Goal: Task Accomplishment & Management: Manage account settings

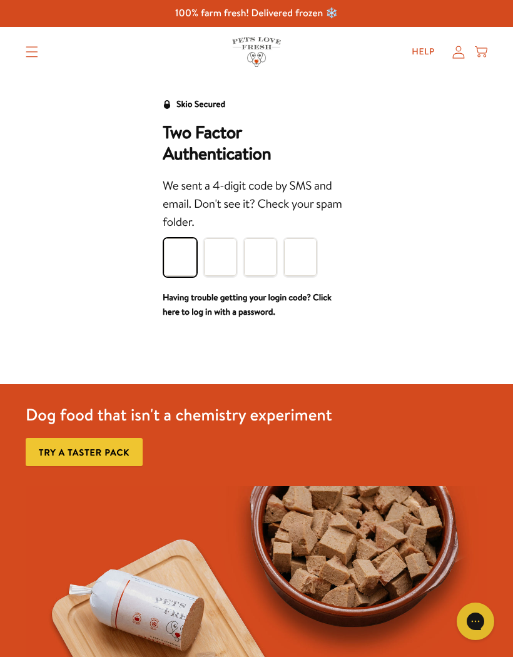
click at [170, 644] on img at bounding box center [257, 660] width 462 height 349
click at [173, 253] on input "Please enter your pin code" at bounding box center [180, 258] width 33 height 38
type input "6"
type input "9"
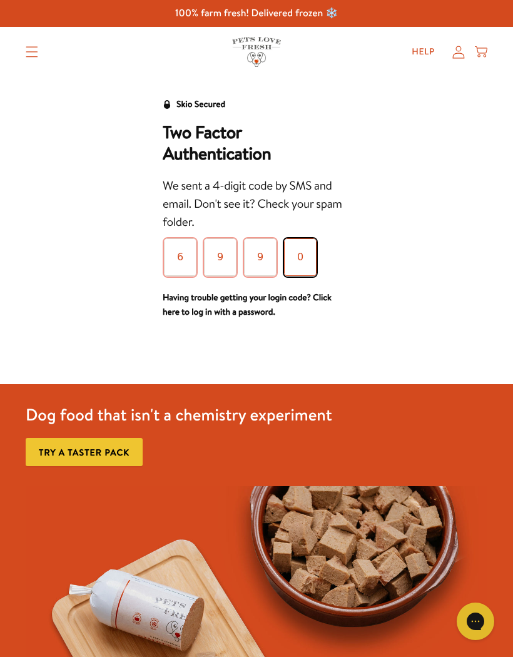
type input "0"
click at [415, 255] on div "Skio Secured Two Factor Authentication We sent a 4-digit code by SMS and email.…" at bounding box center [257, 208] width 488 height 223
click at [189, 301] on link "Having trouble getting your login code? Click here to log in with a password." at bounding box center [247, 305] width 169 height 28
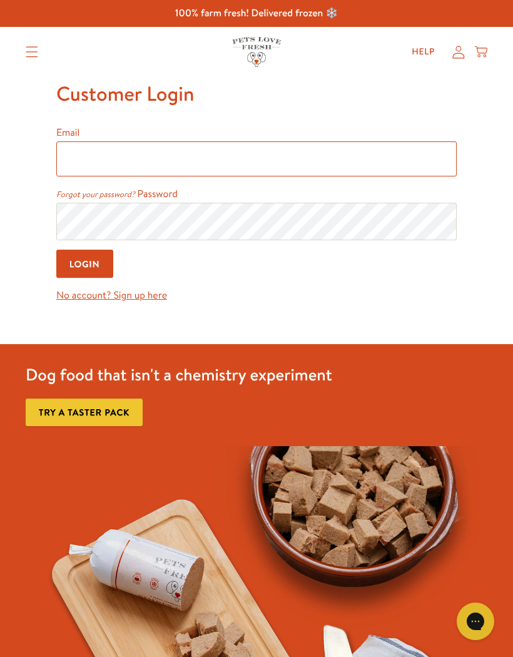
click at [91, 160] on input "Email" at bounding box center [256, 158] width 401 height 35
click at [361, 156] on input "Email" at bounding box center [256, 158] width 401 height 35
